Goal: Find specific page/section: Find specific page/section

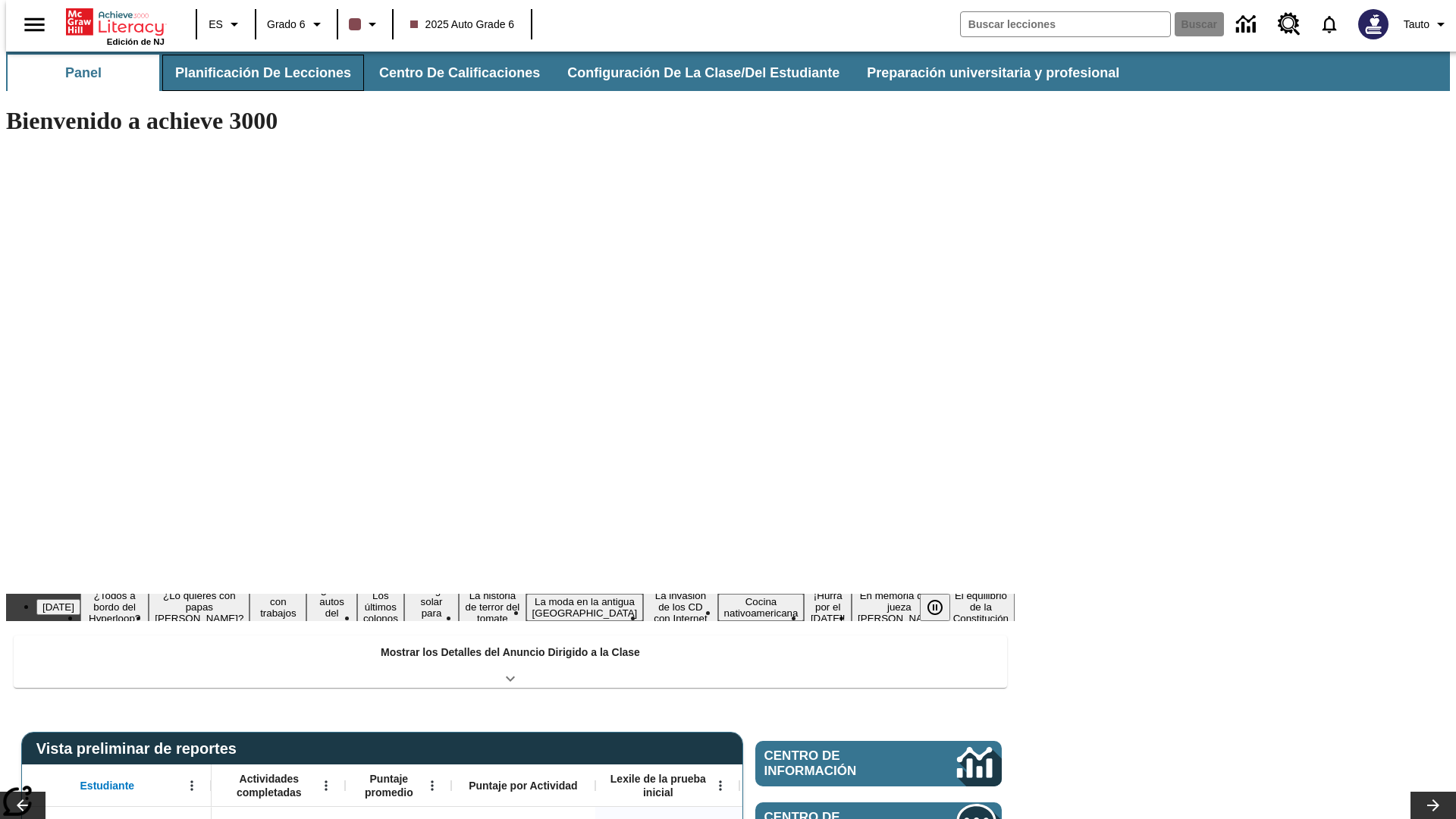
click at [254, 73] on button "Planificación de lecciones" at bounding box center [262, 73] width 202 height 37
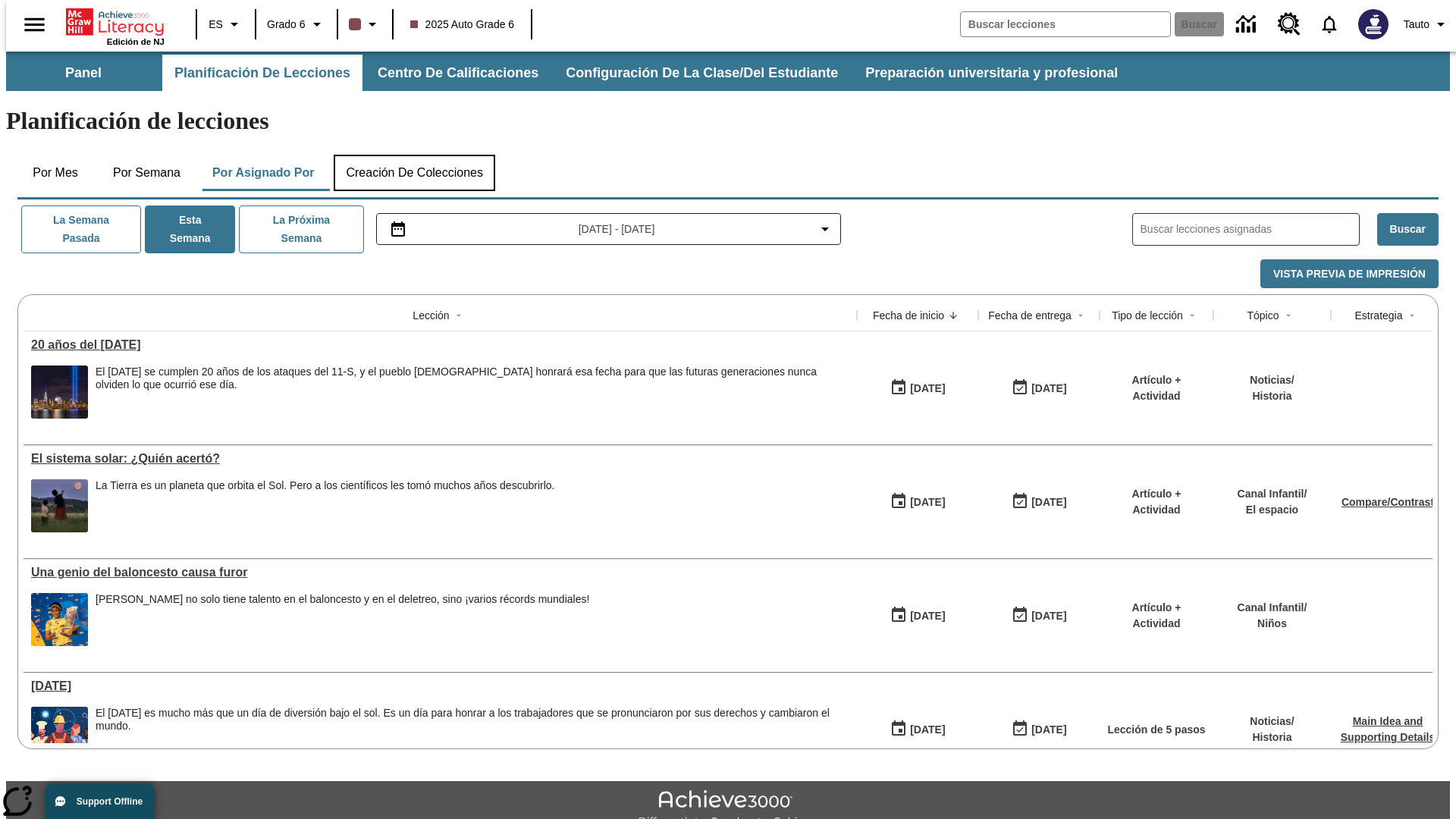
click at [414, 154] on button "Creación de colecciones" at bounding box center [415, 173] width 162 height 37
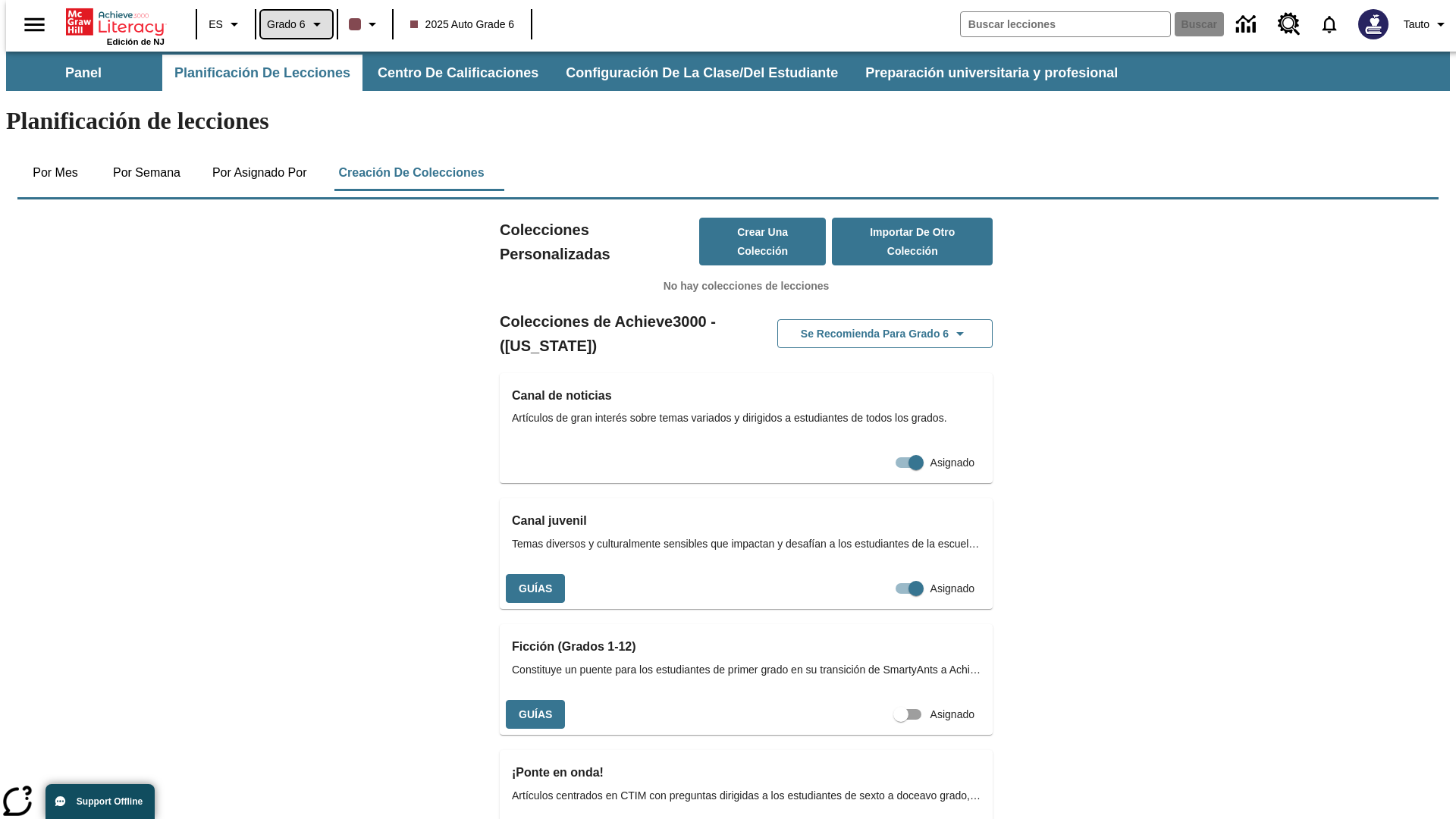
click at [291, 24] on span "Grado 6" at bounding box center [286, 24] width 39 height 16
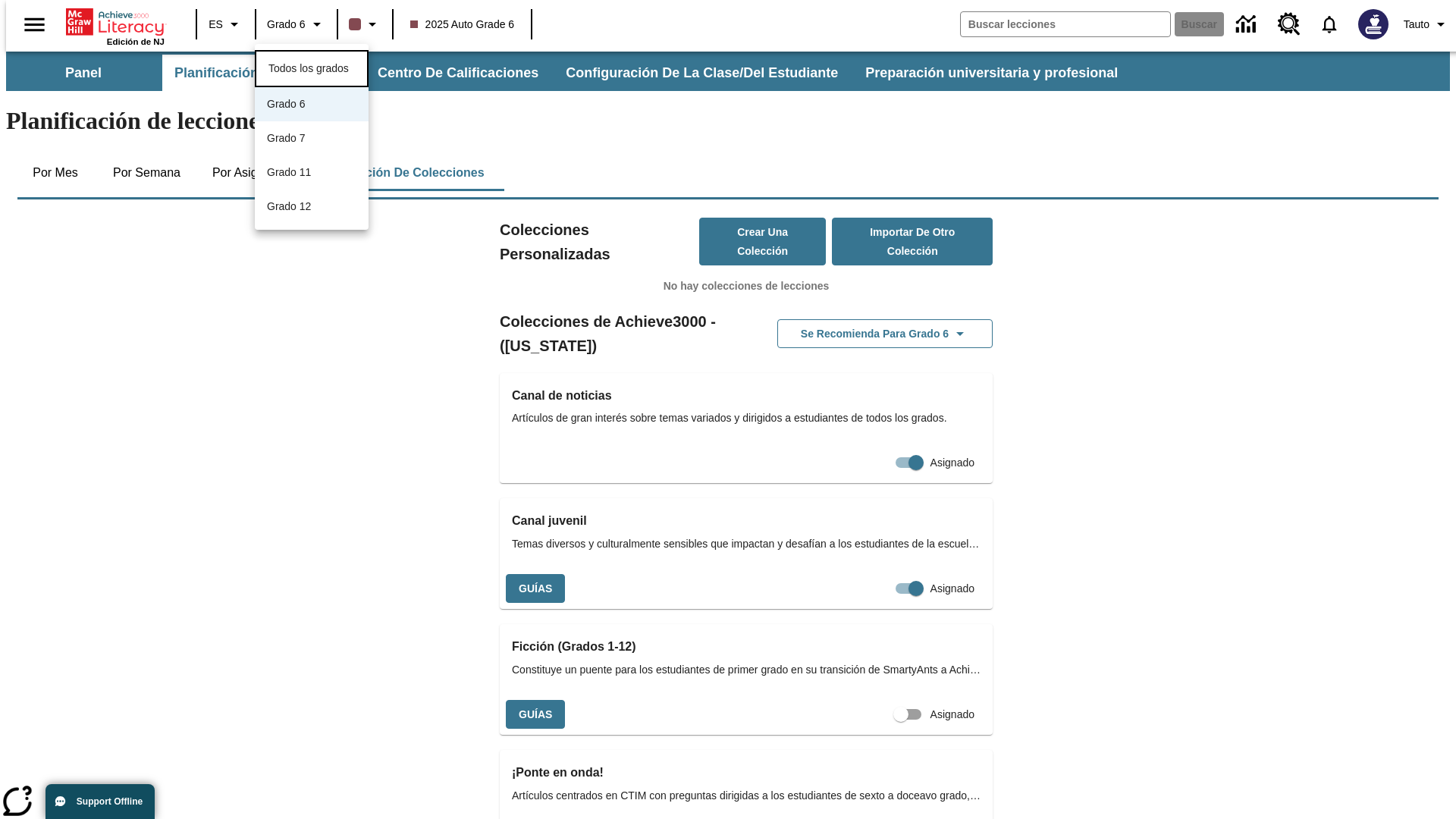
click at [311, 67] on span "Todos los grados" at bounding box center [308, 68] width 80 height 13
